Goal: Find specific page/section: Find specific page/section

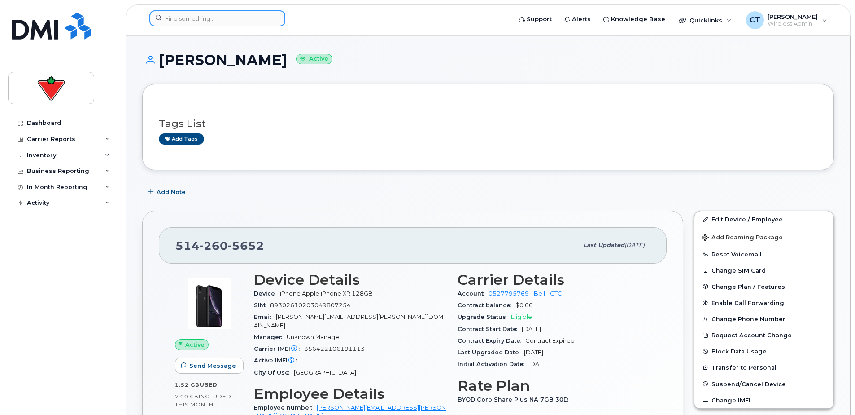
click at [189, 22] on input at bounding box center [217, 18] width 136 height 16
paste input "[PERSON_NAME]"
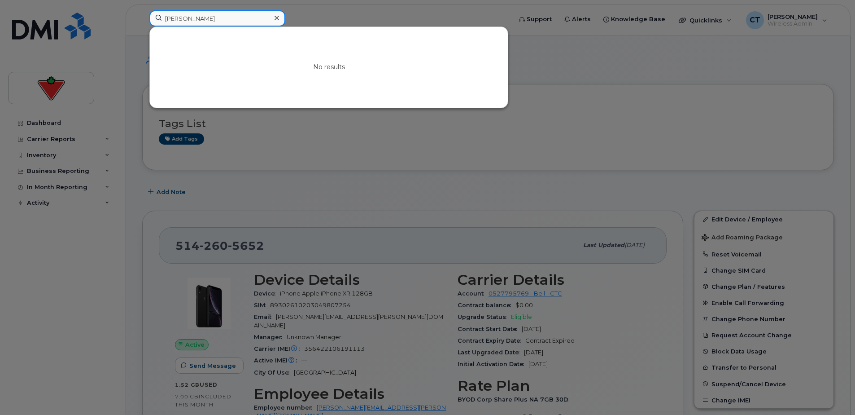
drag, startPoint x: 212, startPoint y: 15, endPoint x: 110, endPoint y: 17, distance: 102.3
click at [142, 14] on div "[PERSON_NAME] No results" at bounding box center [327, 20] width 371 height 20
paste input "[PHONE_NUMBER]"
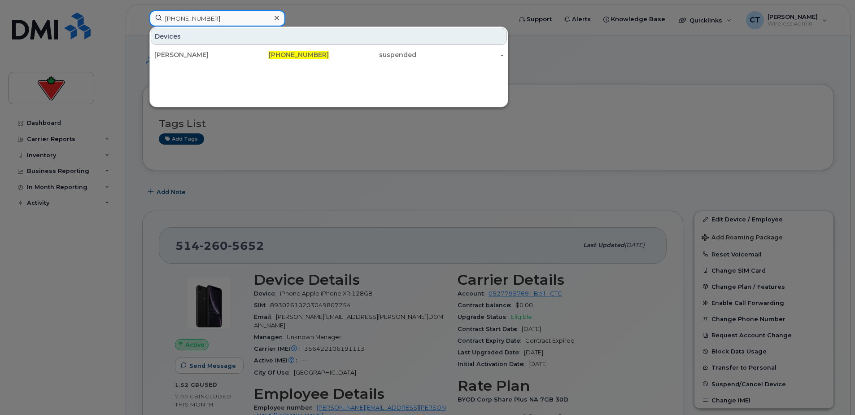
type input "[PHONE_NUMBER]"
click at [227, 57] on div "[PERSON_NAME]" at bounding box center [197, 54] width 87 height 9
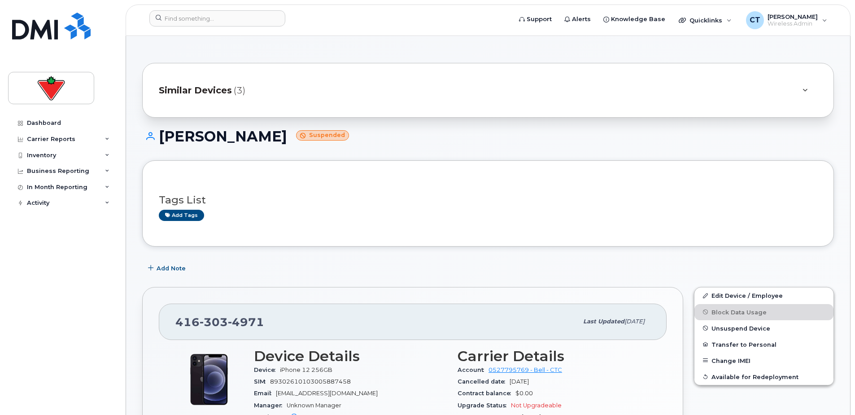
click at [213, 91] on span "Similar Devices" at bounding box center [195, 90] width 73 height 13
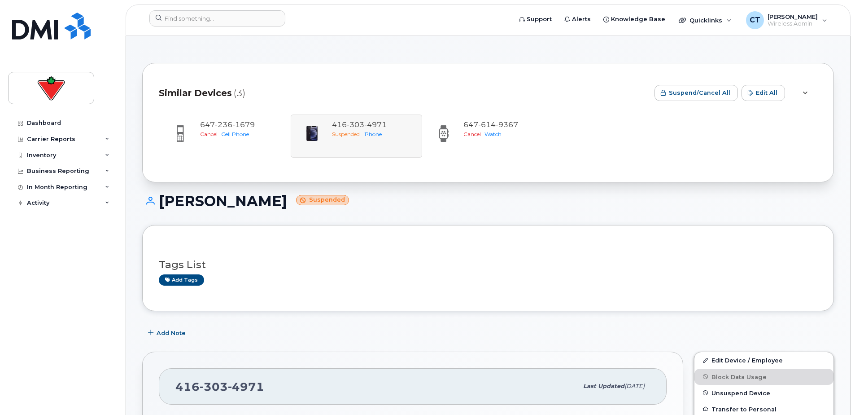
click at [213, 91] on span "Similar Devices" at bounding box center [195, 93] width 73 height 13
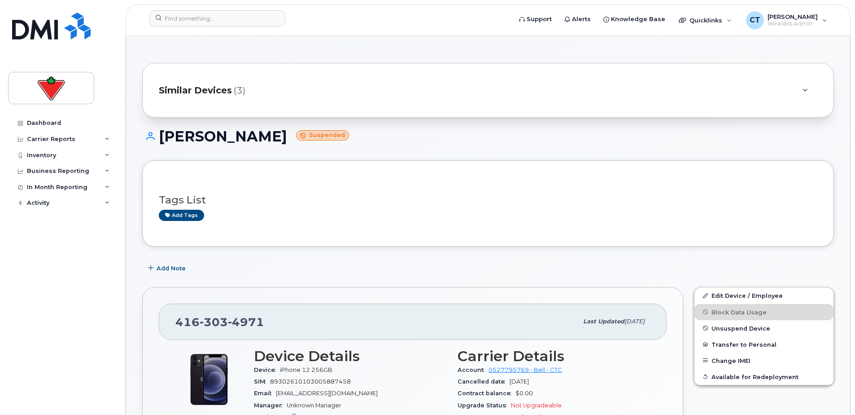
click at [357, 199] on h3 "Tags List" at bounding box center [488, 199] width 659 height 11
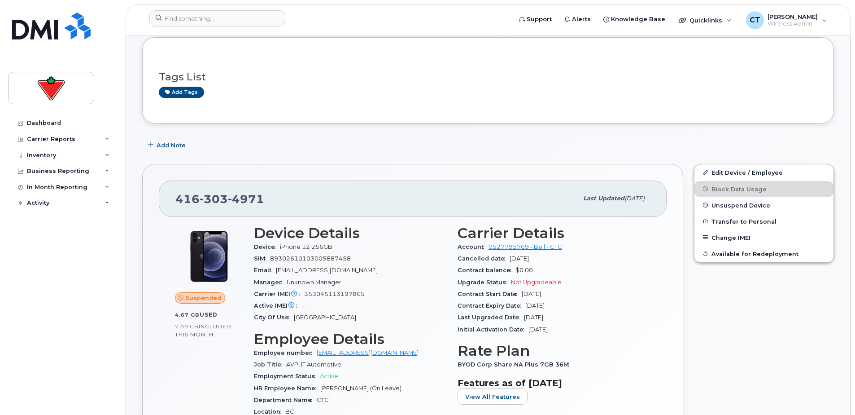
scroll to position [90, 0]
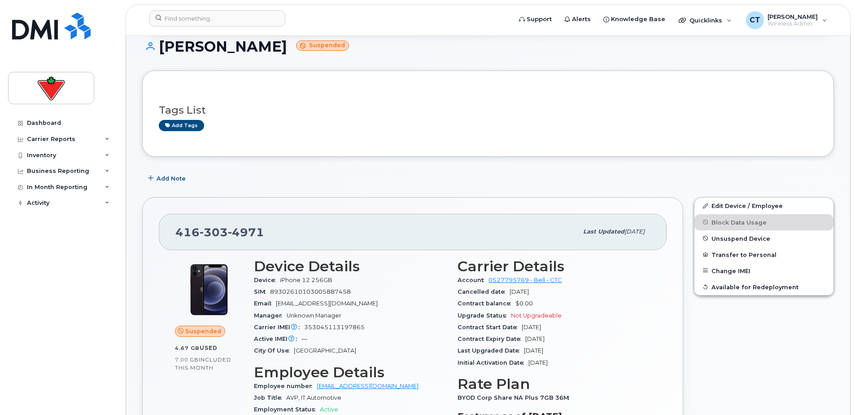
click at [223, 48] on h1 "[PERSON_NAME] Suspended" at bounding box center [488, 47] width 692 height 16
click at [223, 48] on h1 "Edward Faddies Suspended" at bounding box center [488, 47] width 692 height 16
copy h1 "[PERSON_NAME]"
click at [228, 225] on span "4971" at bounding box center [246, 231] width 36 height 13
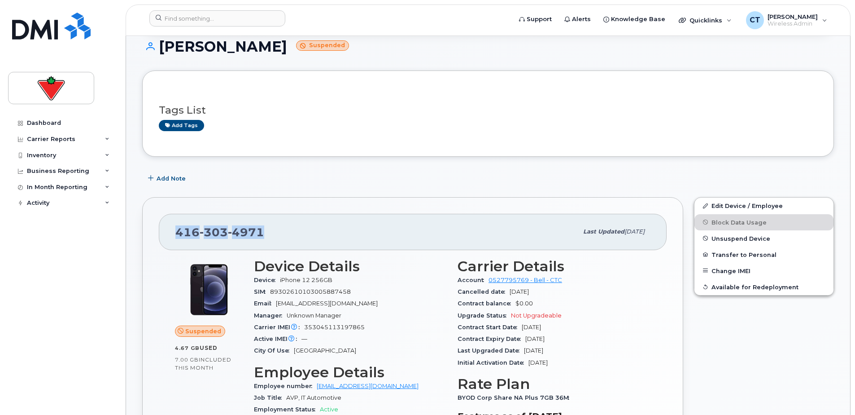
click at [228, 226] on span "4971" at bounding box center [246, 231] width 36 height 13
copy span "416 303 4971"
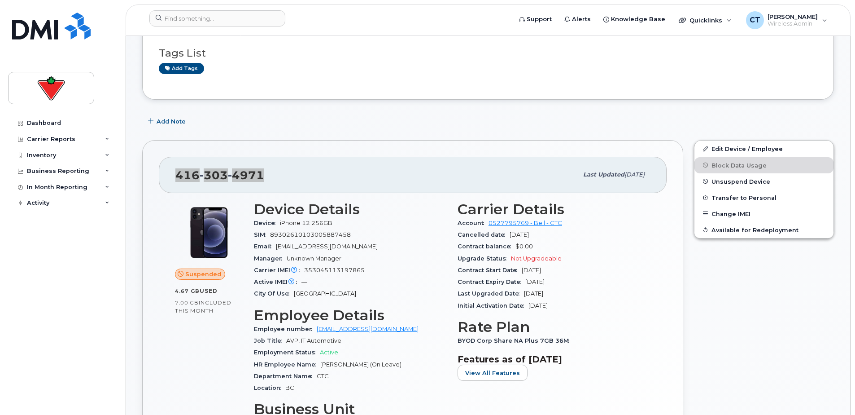
scroll to position [269, 0]
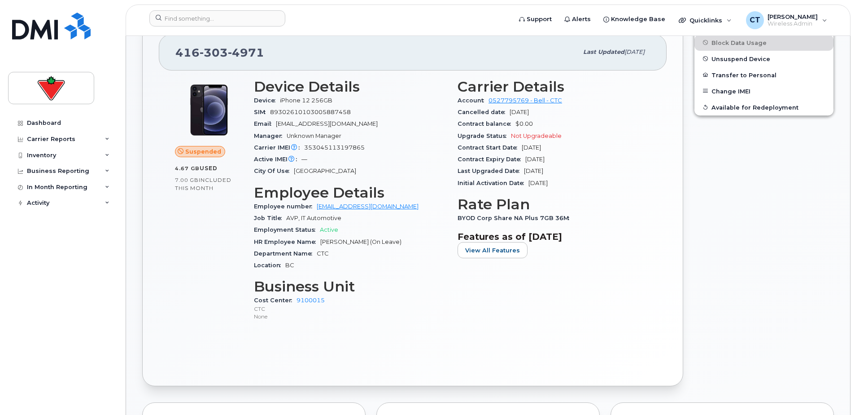
drag, startPoint x: 677, startPoint y: 356, endPoint x: 539, endPoint y: 354, distance: 137.7
click at [539, 354] on div "Suspended 4.67 GB  used 7.00 GB  included this month Device Details Device iPho…" at bounding box center [413, 219] width 508 height 299
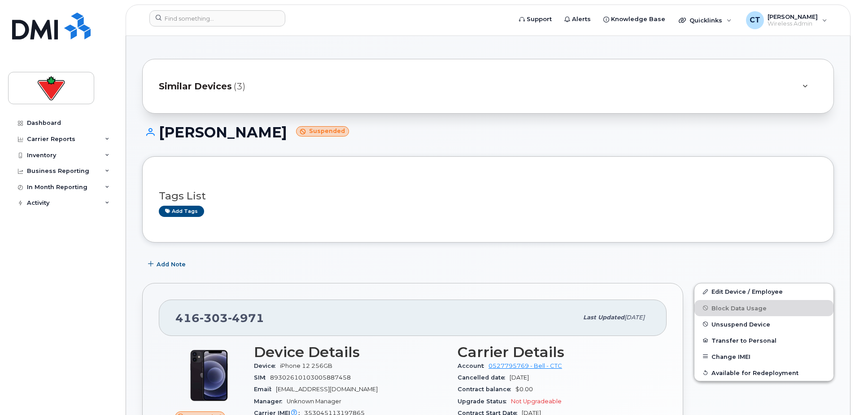
scroll to position [0, 0]
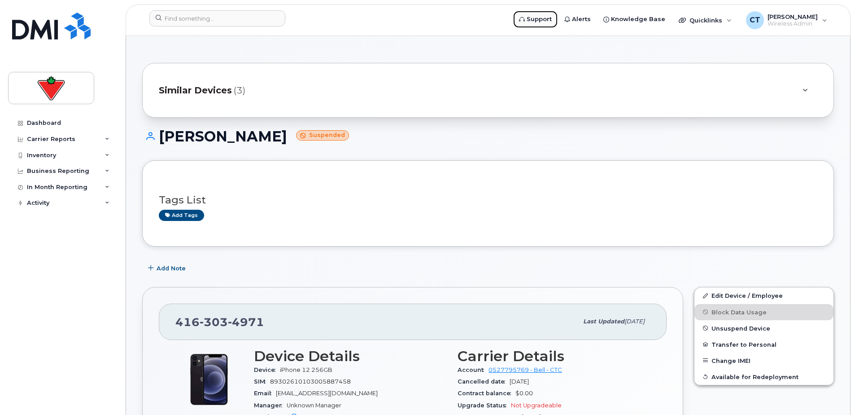
click at [552, 22] on span "Support" at bounding box center [539, 19] width 25 height 9
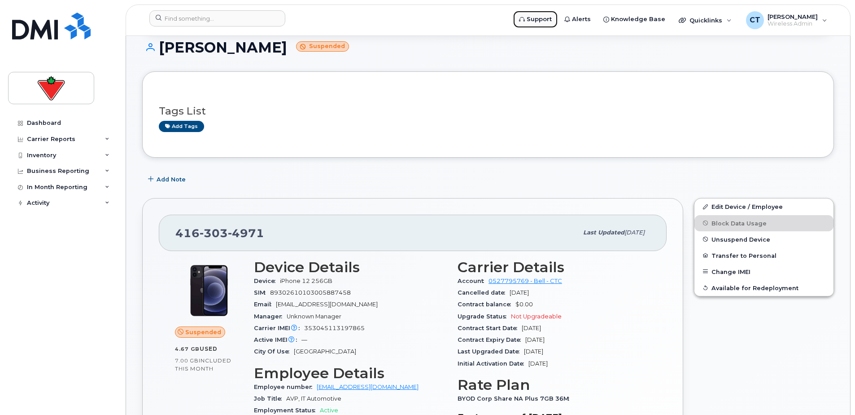
scroll to position [90, 0]
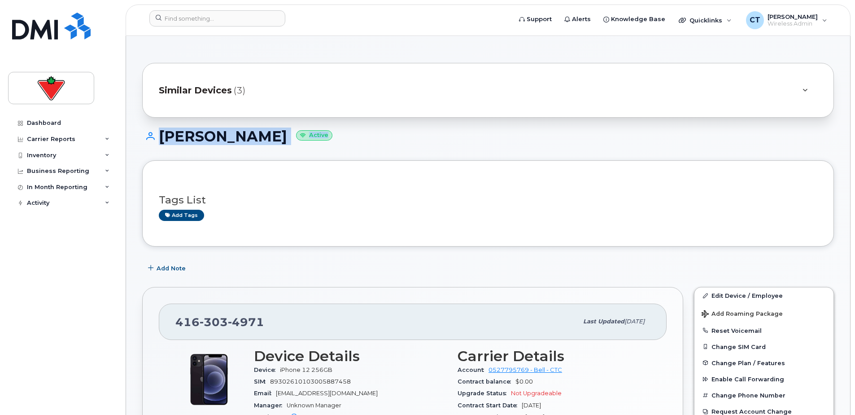
drag, startPoint x: 139, startPoint y: 130, endPoint x: 357, endPoint y: 147, distance: 218.3
drag, startPoint x: 357, startPoint y: 147, endPoint x: 368, endPoint y: 144, distance: 11.6
click at [368, 144] on div "Edward Faddies Active" at bounding box center [488, 144] width 692 height 32
drag, startPoint x: 136, startPoint y: 74, endPoint x: 287, endPoint y: 243, distance: 225.9
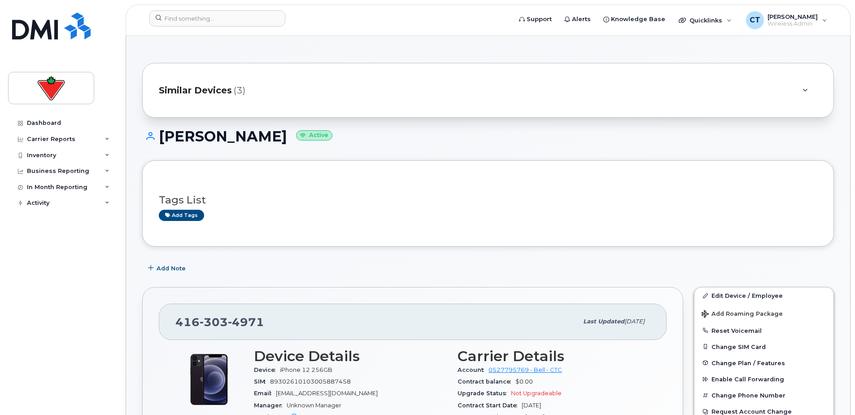
drag, startPoint x: 287, startPoint y: 243, endPoint x: 340, endPoint y: 274, distance: 61.6
click at [340, 273] on div "Add Note" at bounding box center [488, 268] width 692 height 16
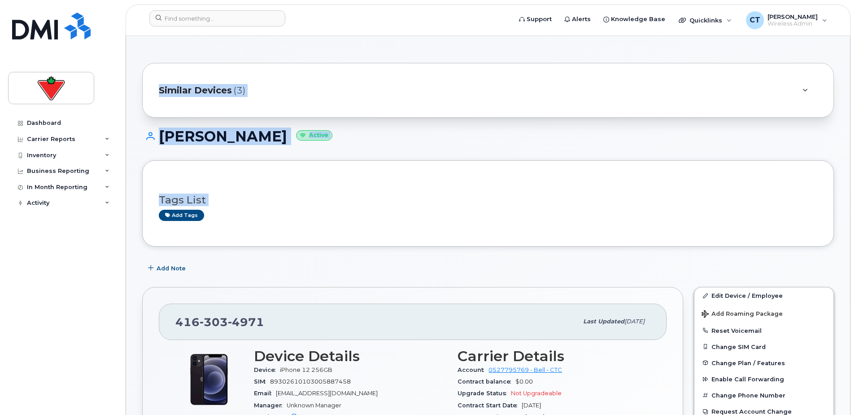
drag, startPoint x: 137, startPoint y: 54, endPoint x: 322, endPoint y: 258, distance: 274.7
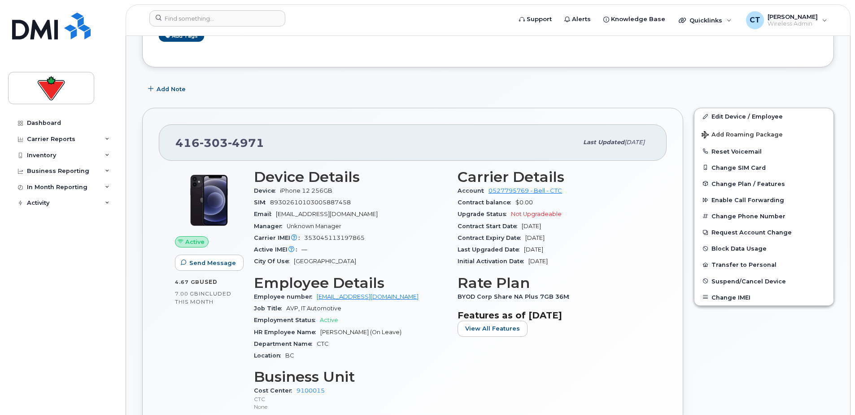
scroll to position [179, 0]
drag, startPoint x: 273, startPoint y: 146, endPoint x: 175, endPoint y: 144, distance: 97.8
click at [175, 144] on div "416 303 4971" at bounding box center [376, 141] width 402 height 19
copy span "416 303 4971"
click at [341, 226] on span "Unknown Manager" at bounding box center [314, 225] width 55 height 7
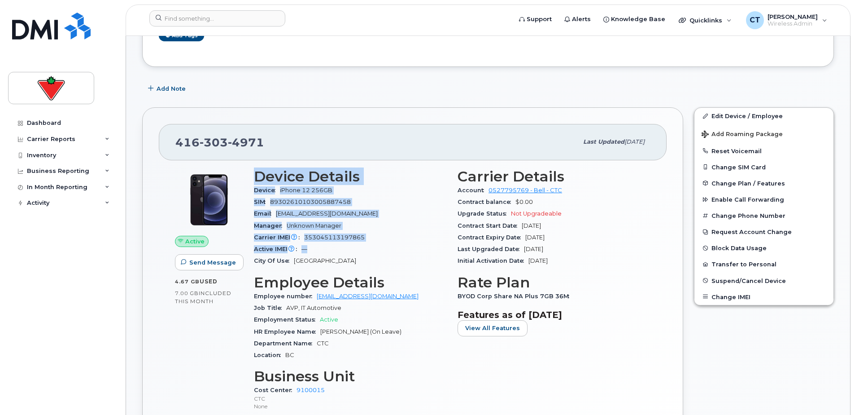
drag, startPoint x: 369, startPoint y: 217, endPoint x: 426, endPoint y: 248, distance: 65.0
click at [426, 248] on div "Device Details Device iPhone 12 256GB SIM 89302610103005887458 Email Ed.Faddies…" at bounding box center [351, 293] width 204 height 261
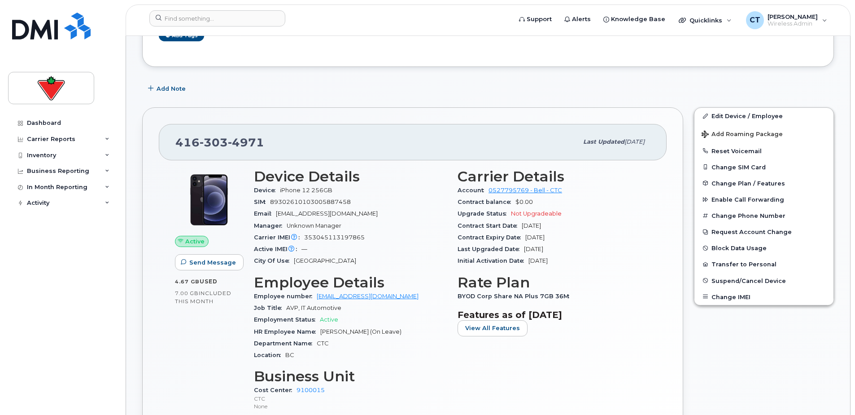
drag, startPoint x: 426, startPoint y: 248, endPoint x: 335, endPoint y: 261, distance: 92.0
click at [338, 260] on div "City Of Use Toronto" at bounding box center [350, 261] width 193 height 12
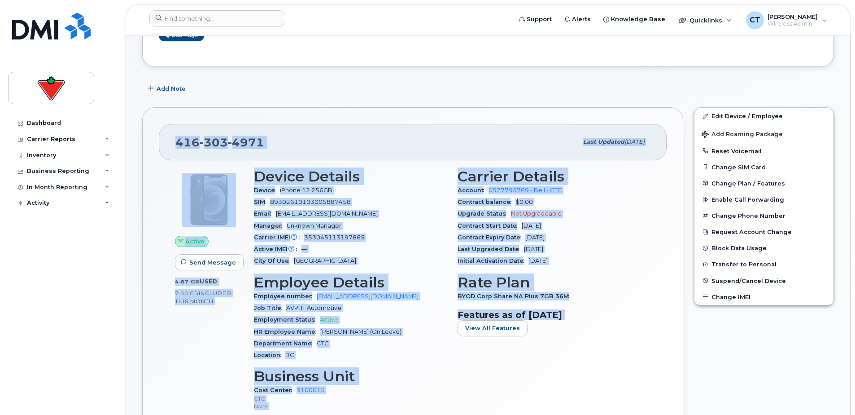
drag, startPoint x: 154, startPoint y: 112, endPoint x: 465, endPoint y: 404, distance: 426.9
click at [463, 404] on div "416 303 4971 Last updated Aug 14, 2025 Active Send Message 4.67 GB  used 7.00 G…" at bounding box center [412, 291] width 541 height 368
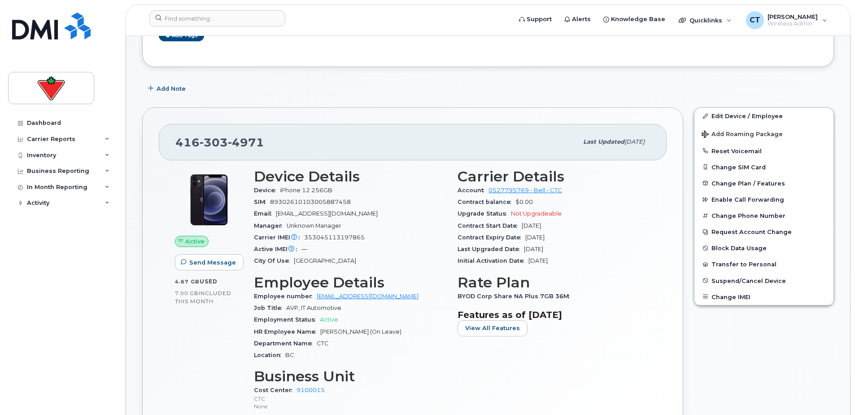
click at [391, 92] on div "Add Note" at bounding box center [488, 88] width 692 height 16
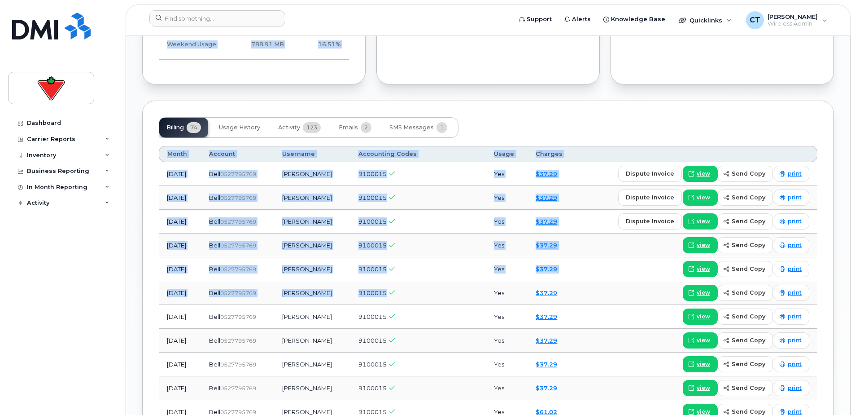
drag, startPoint x: 136, startPoint y: 83, endPoint x: 402, endPoint y: 286, distance: 334.8
click at [402, 286] on div "Similar Devices (3) Edward Faddies Active Tags List Add tags Add Note 416 303 4…" at bounding box center [488, 119] width 724 height 1665
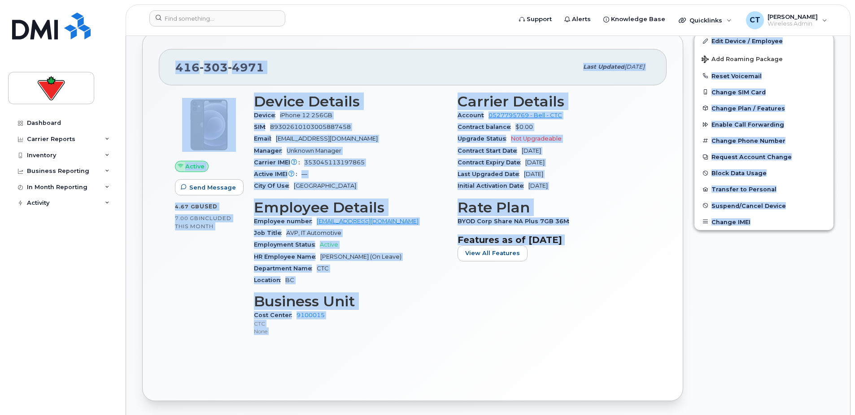
scroll to position [211, 0]
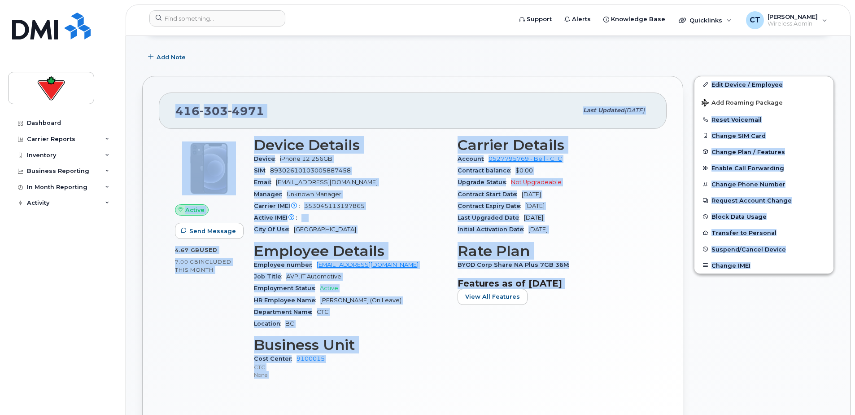
click at [454, 361] on div "Carrier Details Account 0527795769 - Bell - CTC Contract balance $0.00 Upgrade …" at bounding box center [554, 261] width 204 height 261
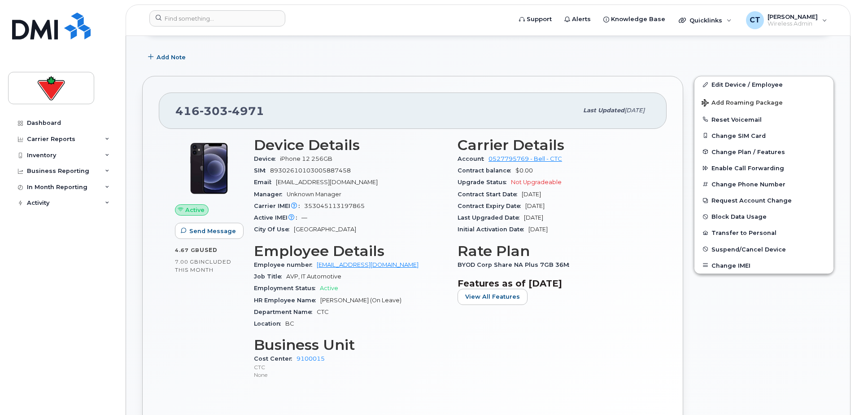
click at [250, 103] on div "416 303 4971" at bounding box center [376, 110] width 402 height 19
copy span "416 303 4971"
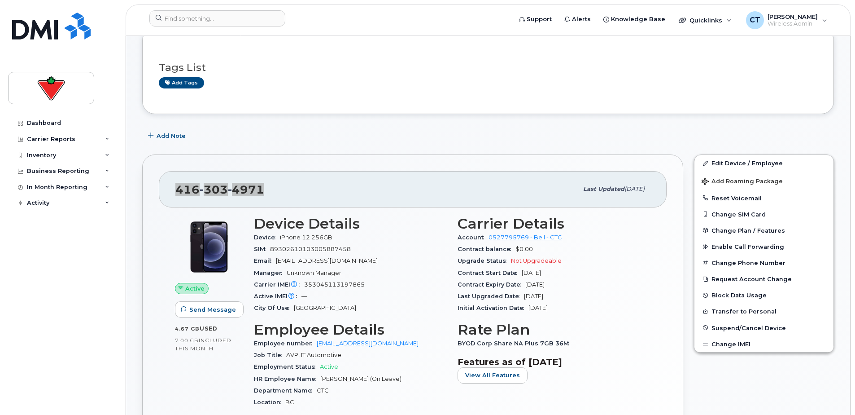
scroll to position [31, 0]
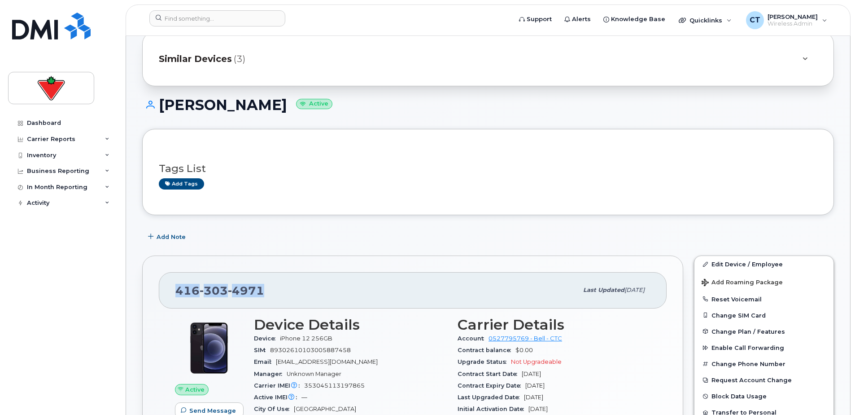
click at [212, 103] on h1 "Edward Faddies Active" at bounding box center [488, 105] width 692 height 16
copy h1 "[PERSON_NAME]"
click at [241, 288] on span "4971" at bounding box center [246, 290] width 36 height 13
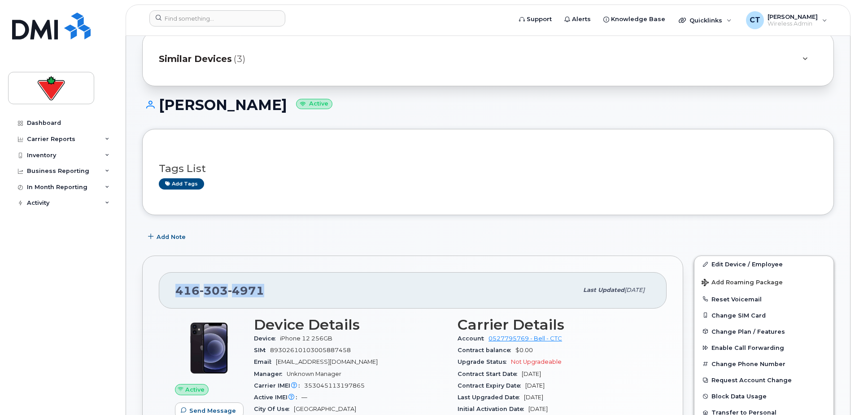
click at [241, 288] on span "4971" at bounding box center [246, 290] width 36 height 13
copy span "416 303 4971"
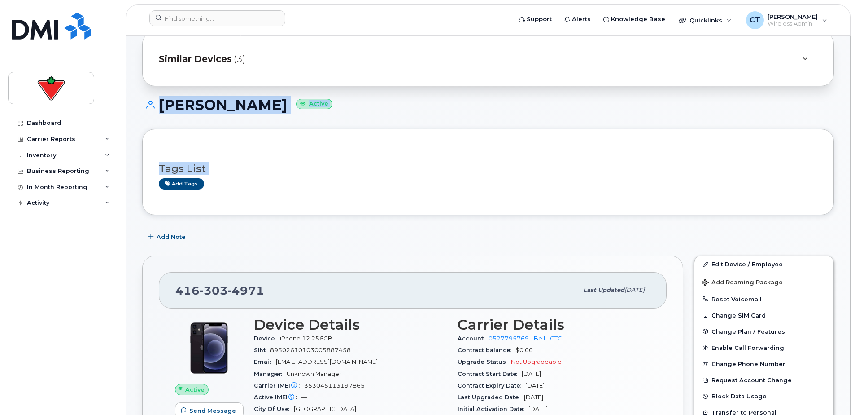
drag, startPoint x: 137, startPoint y: 95, endPoint x: 395, endPoint y: 236, distance: 294.1
drag, startPoint x: 395, startPoint y: 236, endPoint x: 378, endPoint y: 238, distance: 17.6
click at [378, 238] on div "Add Note" at bounding box center [488, 236] width 692 height 16
